Goal: Transaction & Acquisition: Book appointment/travel/reservation

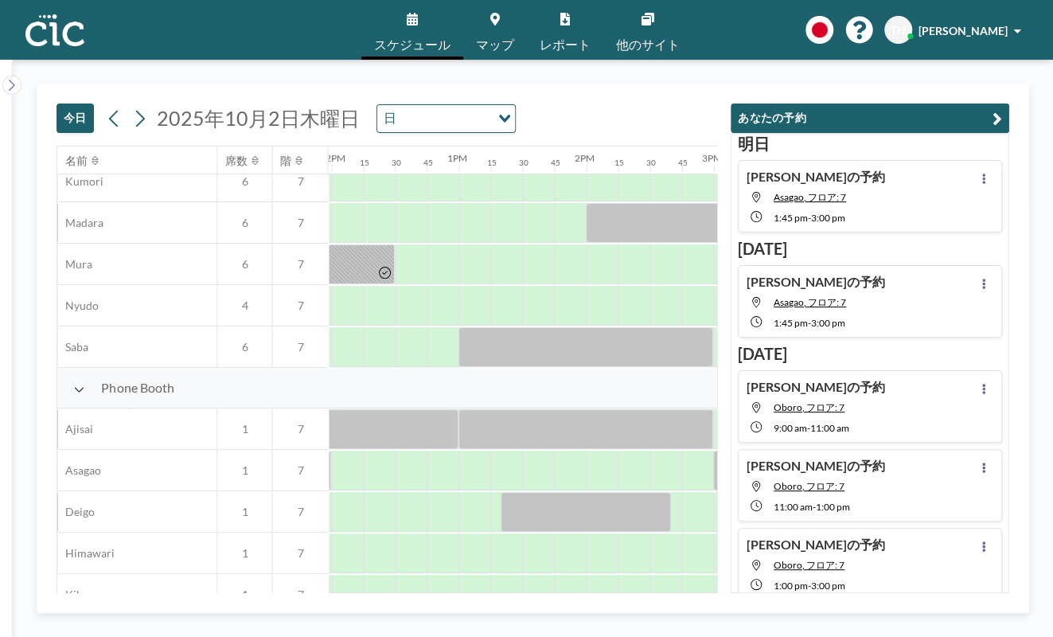
scroll to position [261, 1567]
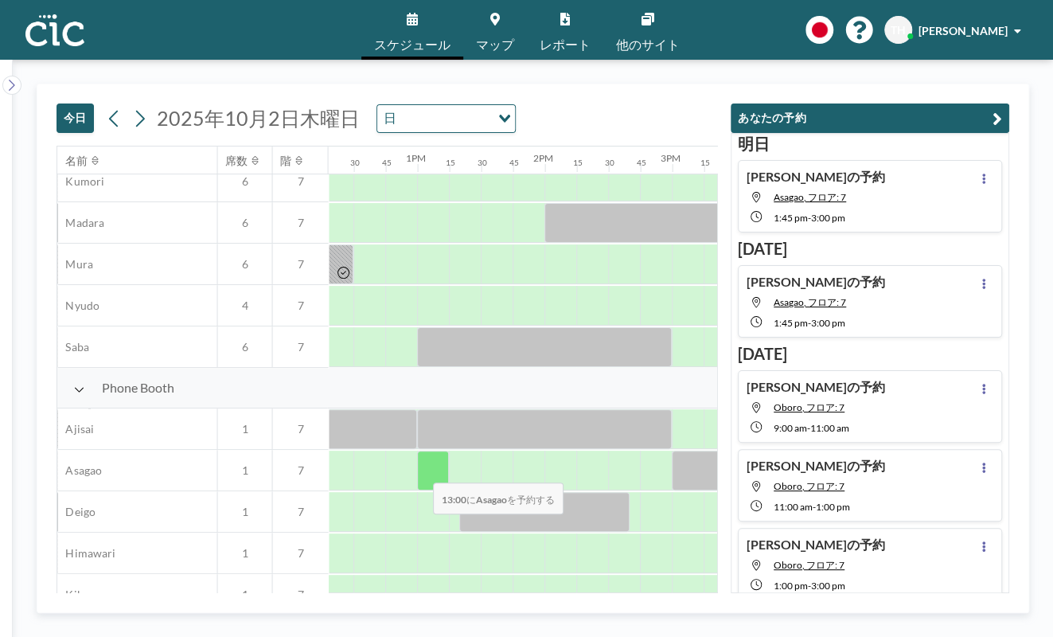
click at [420, 472] on div at bounding box center [433, 471] width 32 height 40
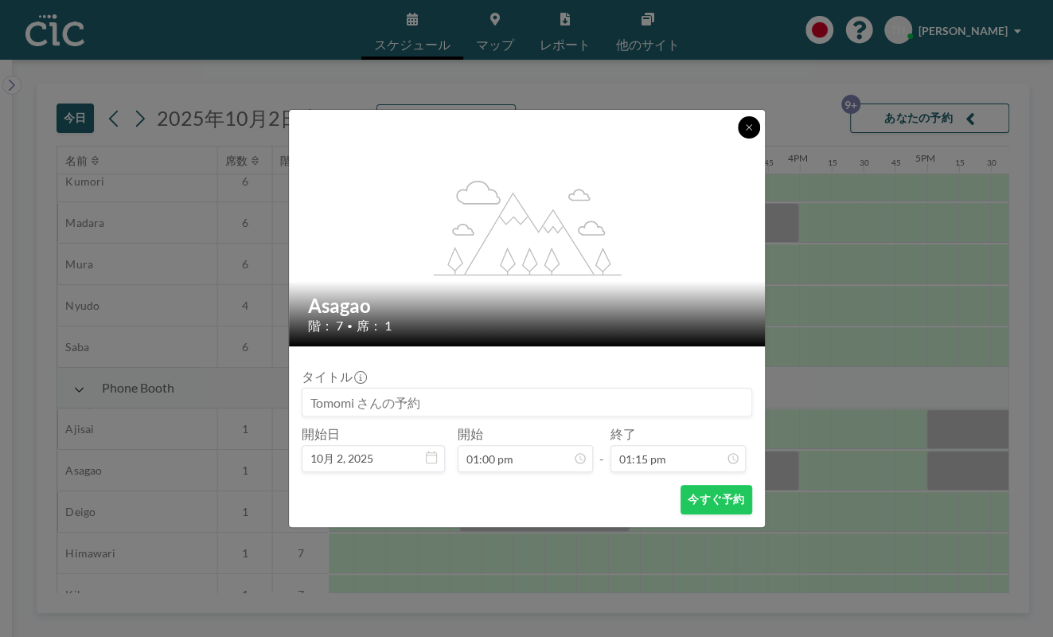
click at [746, 127] on icon at bounding box center [750, 128] width 10 height 10
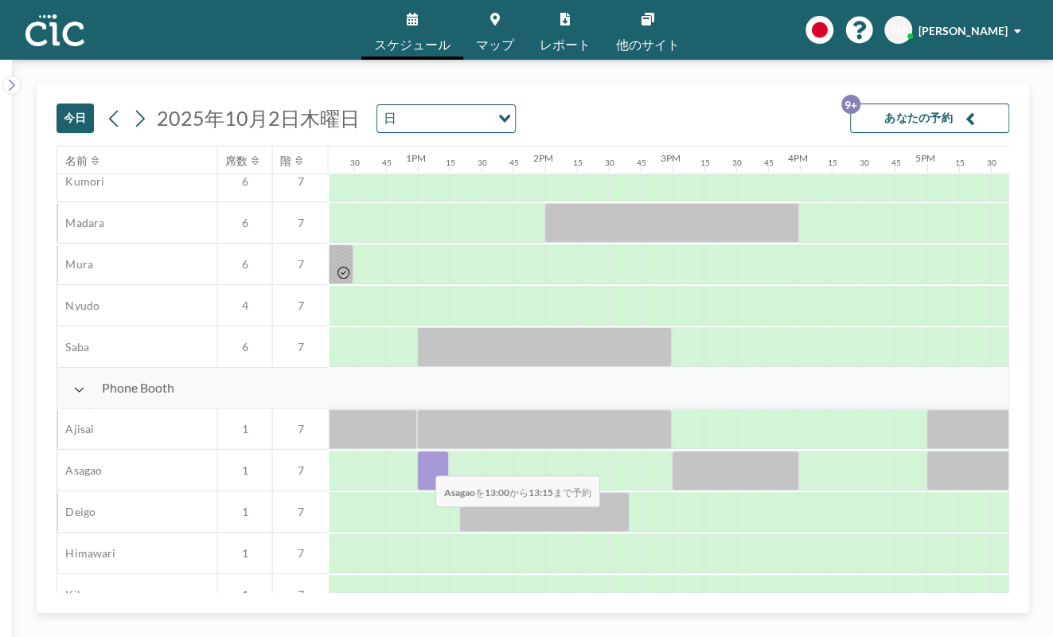
click at [423, 465] on div at bounding box center [433, 471] width 32 height 40
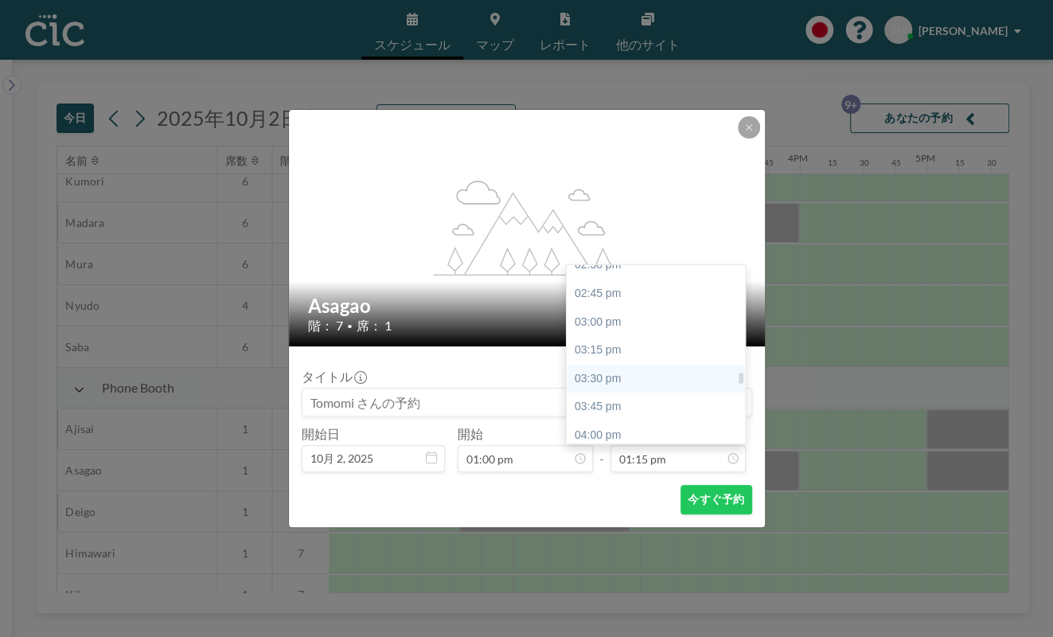
scroll to position [1663, 0]
click at [622, 315] on div "03:00 pm" at bounding box center [661, 317] width 188 height 29
type input "03:00 pm"
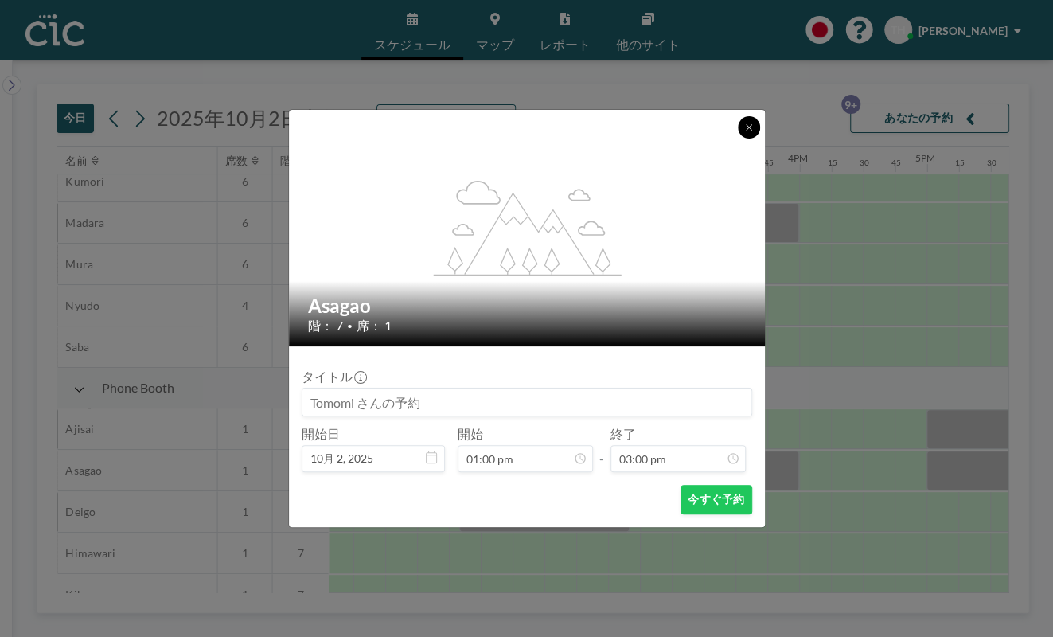
click at [741, 129] on button at bounding box center [749, 127] width 22 height 22
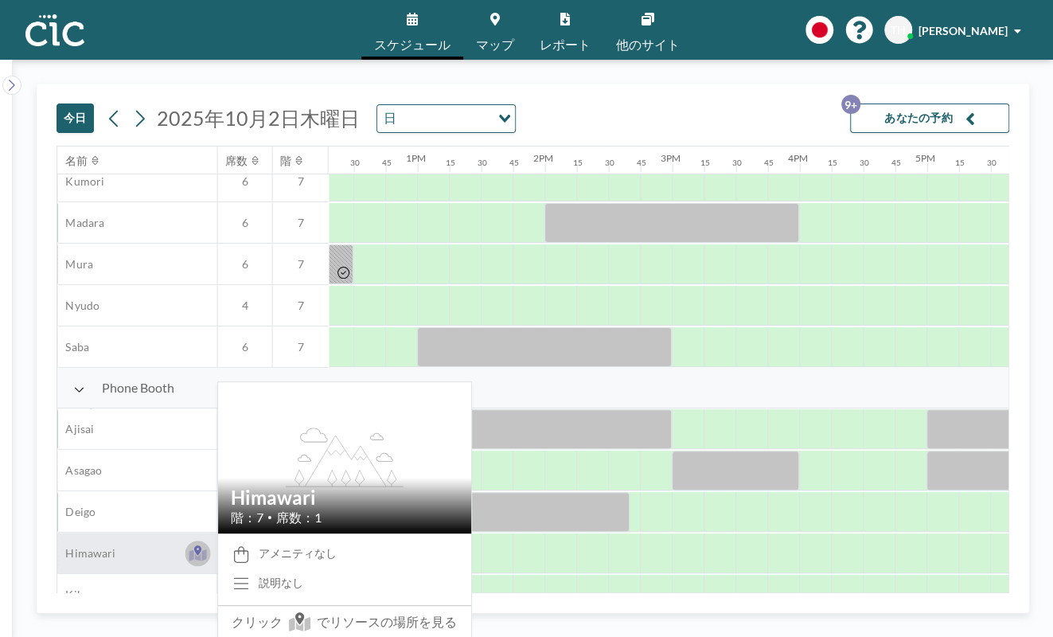
click at [199, 556] on icon at bounding box center [198, 555] width 18 height 12
